Goal: Check status: Check status

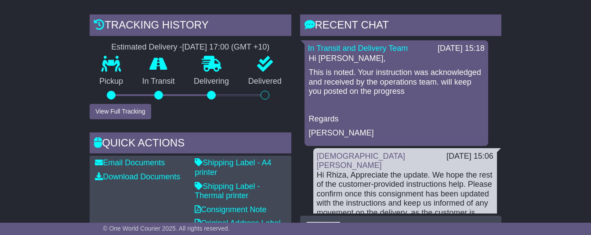
scroll to position [257, 0]
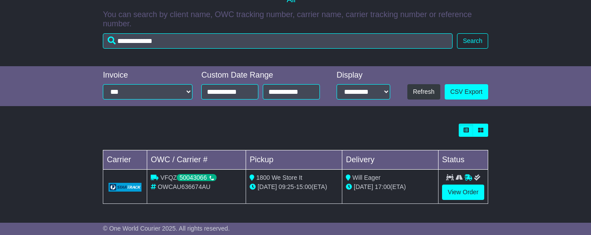
click at [384, 178] on div "Will Eager" at bounding box center [390, 177] width 89 height 9
drag, startPoint x: 384, startPoint y: 178, endPoint x: 353, endPoint y: 179, distance: 31.2
click at [353, 179] on div "Will Eager" at bounding box center [390, 177] width 89 height 9
copy span "Will Eager"
click at [563, 146] on div "Loading... No bookings found Carrier OWC / Carrier # Pickup Delivery Status VFQ…" at bounding box center [295, 168] width 591 height 98
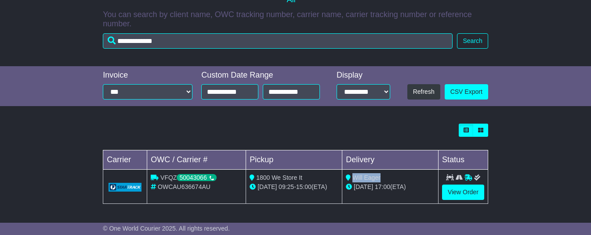
drag, startPoint x: 385, startPoint y: 179, endPoint x: 381, endPoint y: 177, distance: 5.1
click at [354, 178] on div "Will Eager" at bounding box center [390, 177] width 89 height 9
copy span "Will Eager"
